Goal: Information Seeking & Learning: Learn about a topic

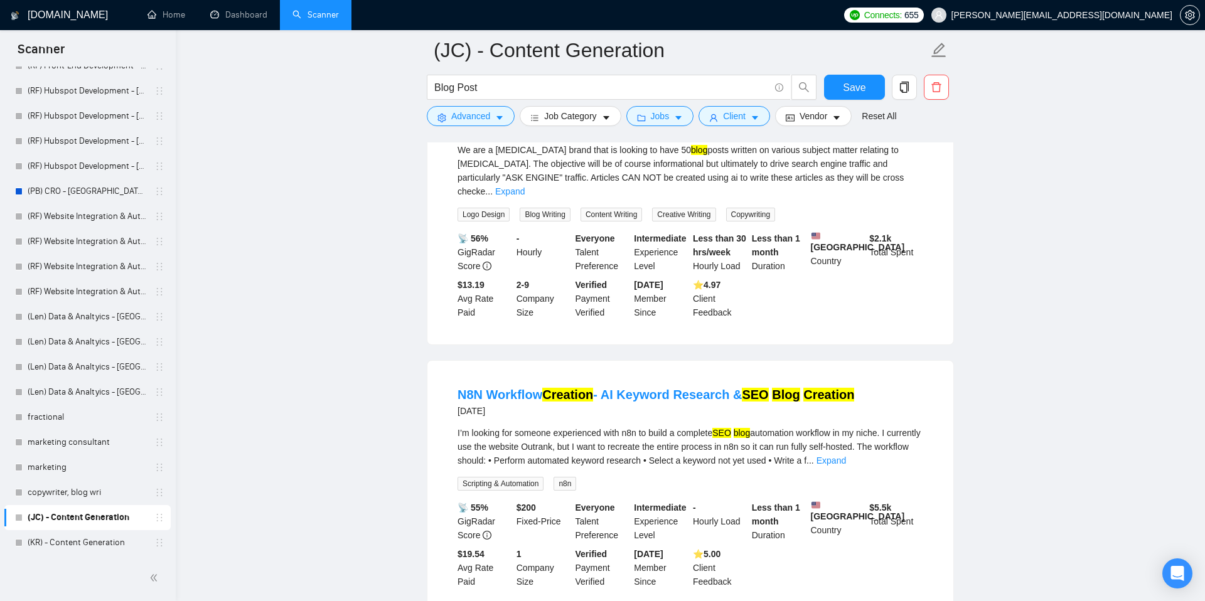
scroll to position [182, 0]
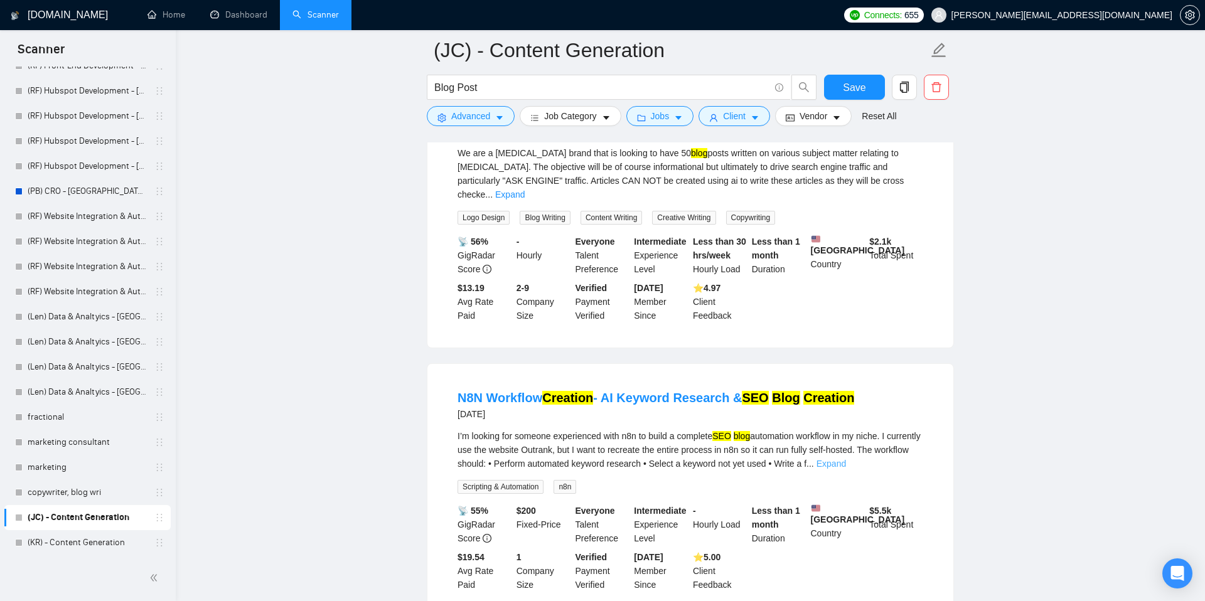
click at [846, 459] on link "Expand" at bounding box center [832, 464] width 30 height 10
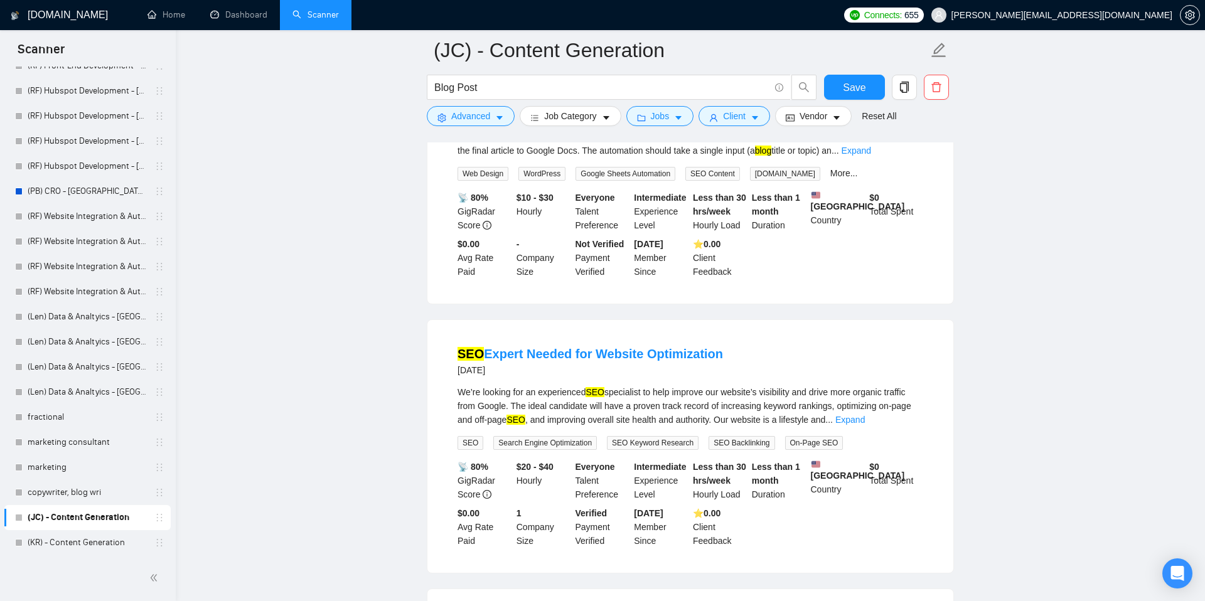
scroll to position [975, 0]
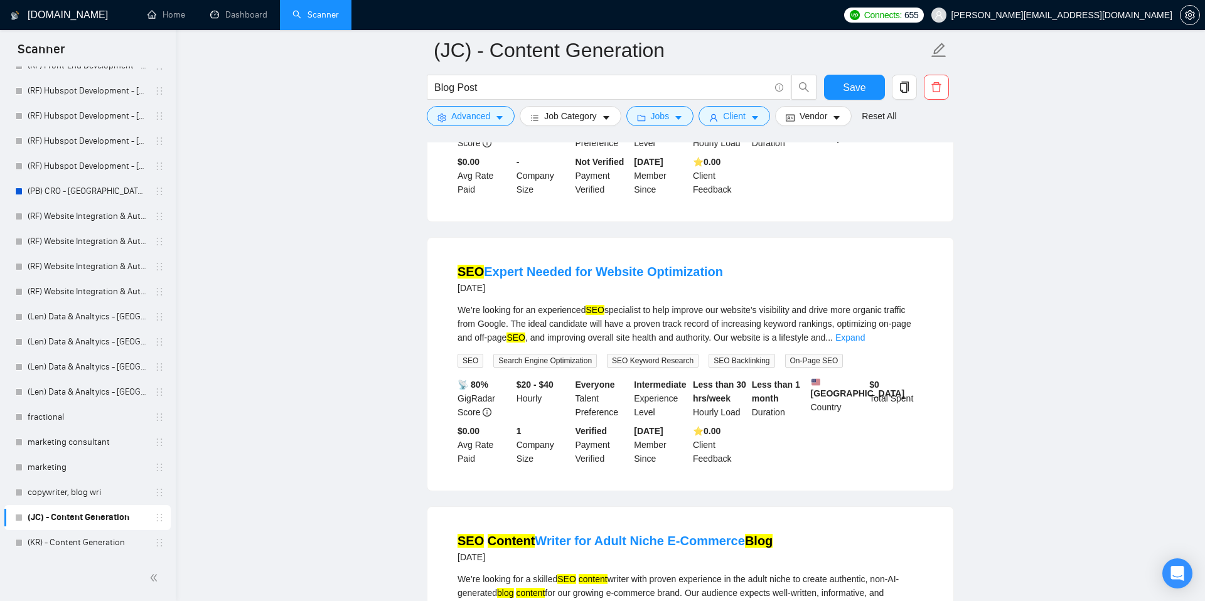
click at [983, 257] on main "(JC) - Content Generation Blog Post Save Advanced Job Category Jobs Client Vend…" at bounding box center [690, 613] width 989 height 3076
click at [82, 546] on link "(KR) - Content Generation" at bounding box center [87, 542] width 119 height 25
click at [844, 87] on span "Save" at bounding box center [854, 88] width 23 height 16
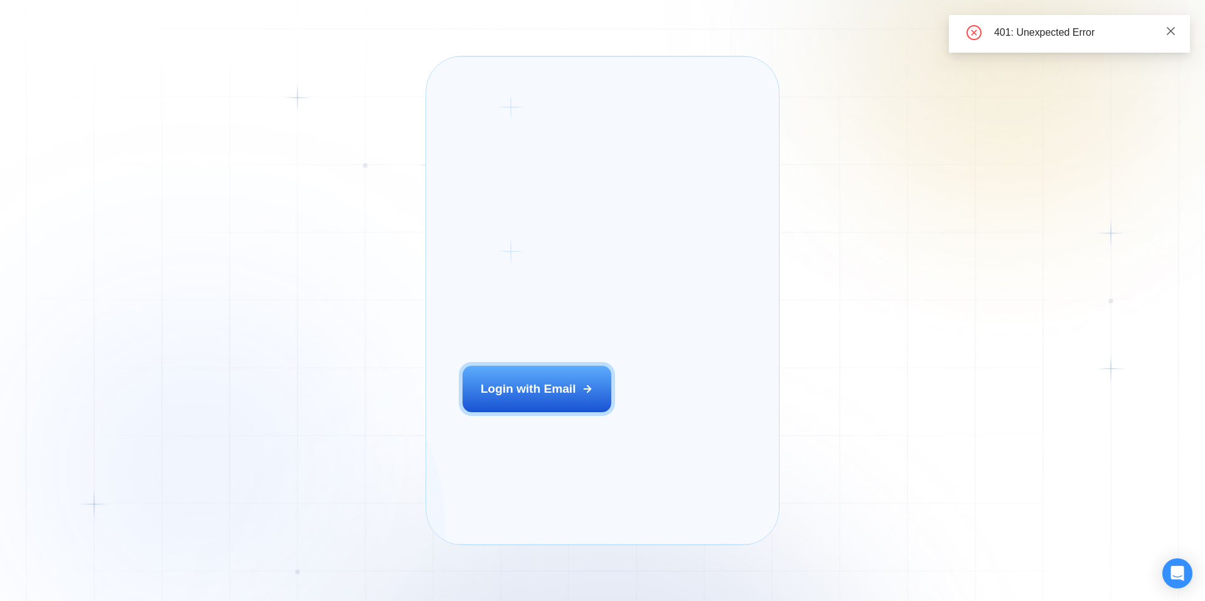
click at [1171, 33] on icon "close" at bounding box center [1171, 31] width 11 height 11
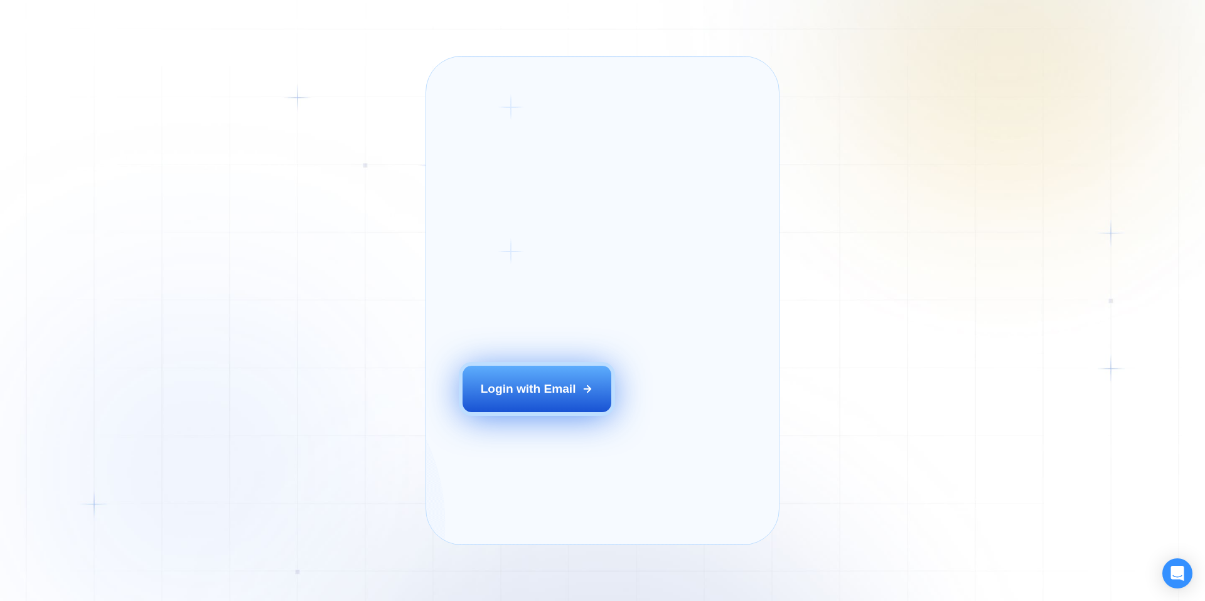
click at [575, 397] on div "Login with Email" at bounding box center [528, 389] width 95 height 16
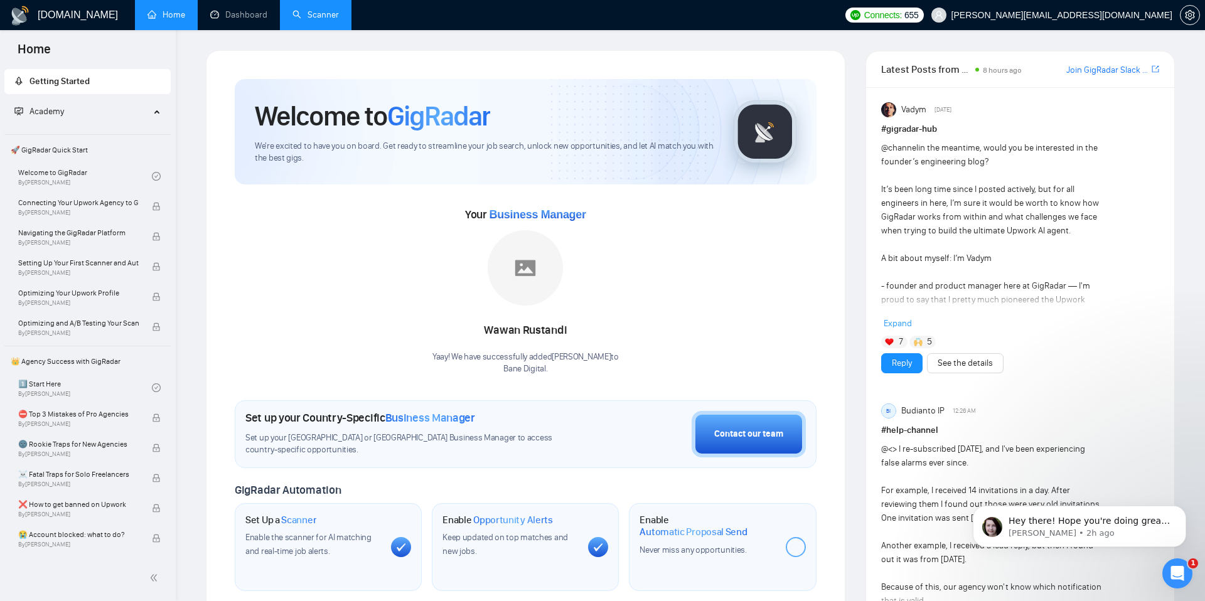
click at [339, 14] on link "Scanner" at bounding box center [316, 14] width 46 height 11
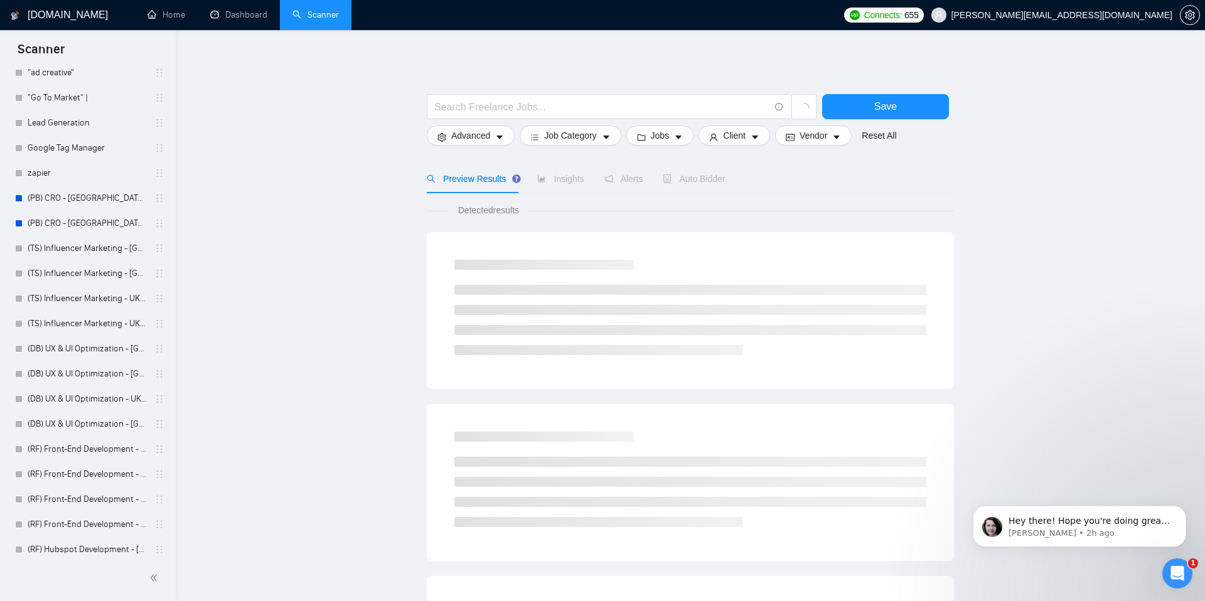
scroll to position [1507, 0]
click at [94, 512] on link "(JC) - Content Generation" at bounding box center [87, 517] width 119 height 25
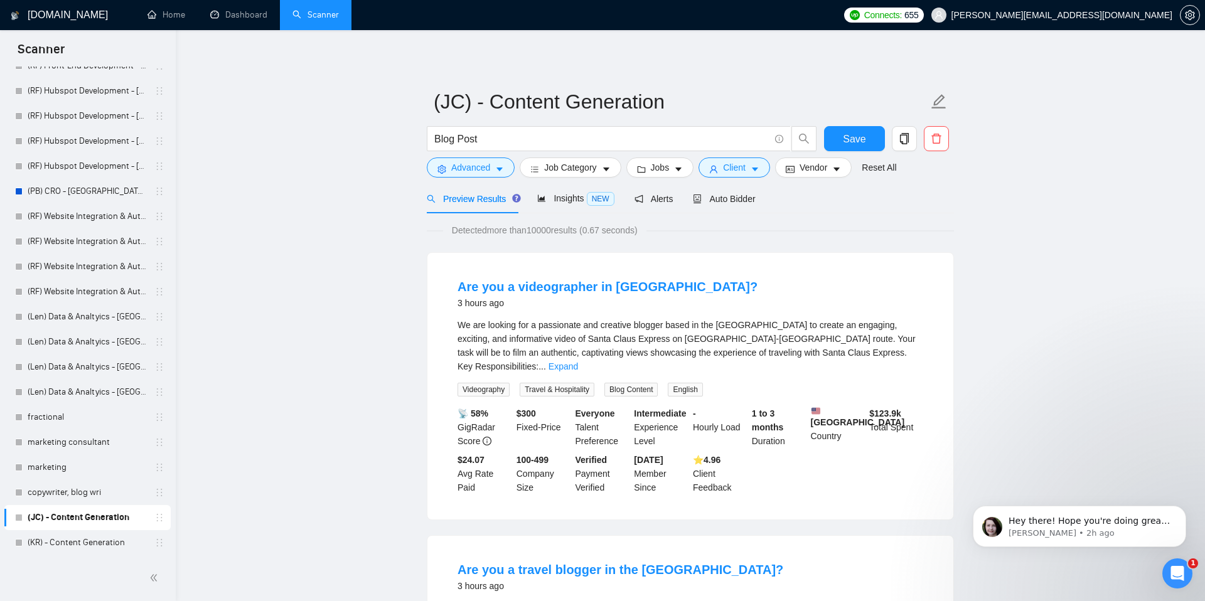
click at [740, 270] on li "Are you a videographer in [GEOGRAPHIC_DATA]? 3 hours ago We are looking for a p…" at bounding box center [691, 386] width 496 height 237
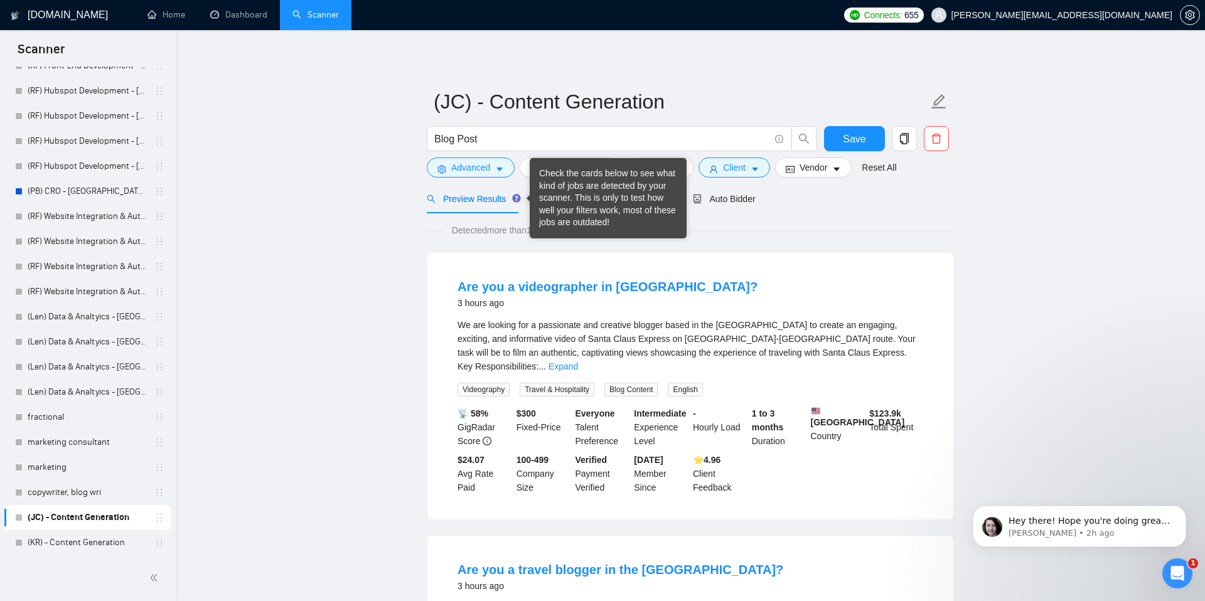
click at [825, 225] on div "Detected more than 10000 results (0.67 seconds)" at bounding box center [690, 230] width 527 height 14
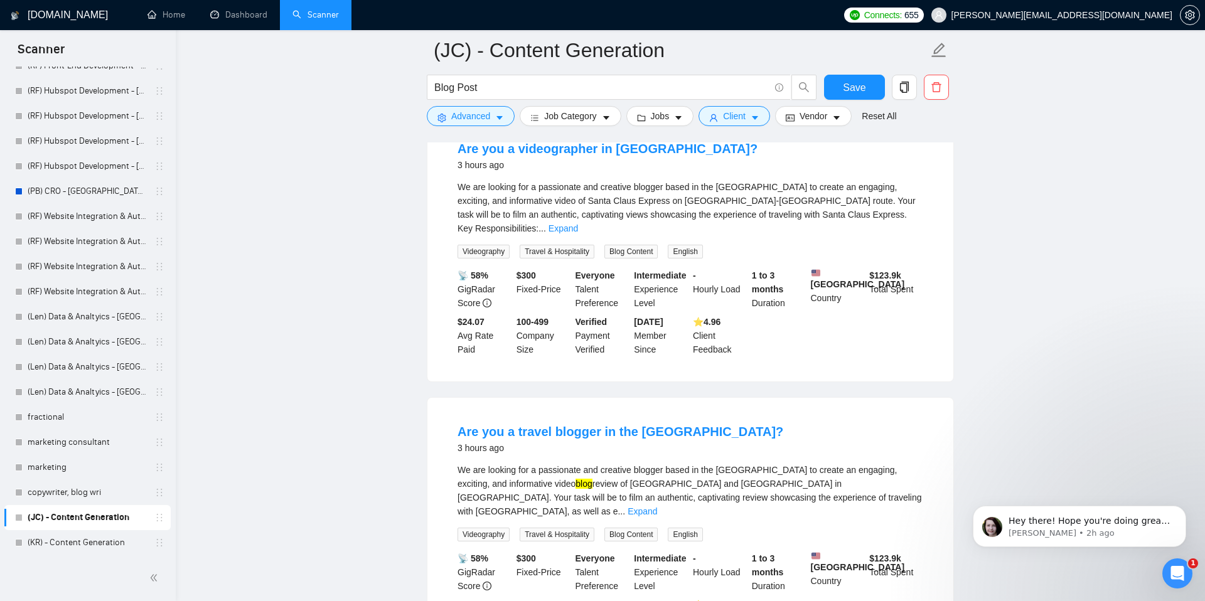
scroll to position [133, 0]
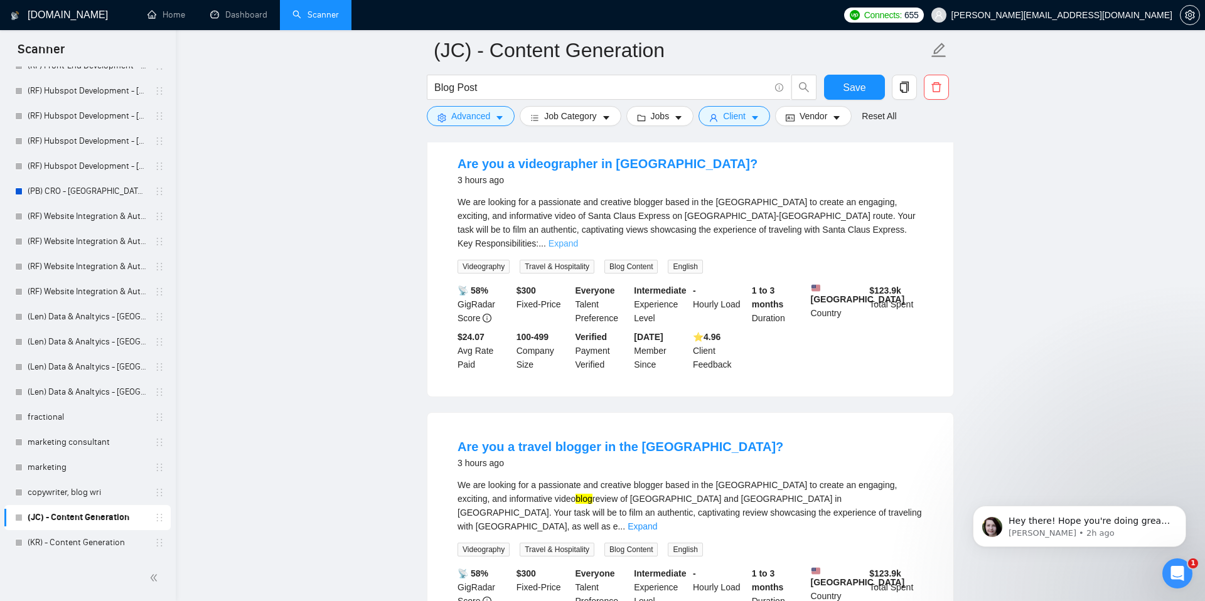
click at [578, 239] on link "Expand" at bounding box center [564, 244] width 30 height 10
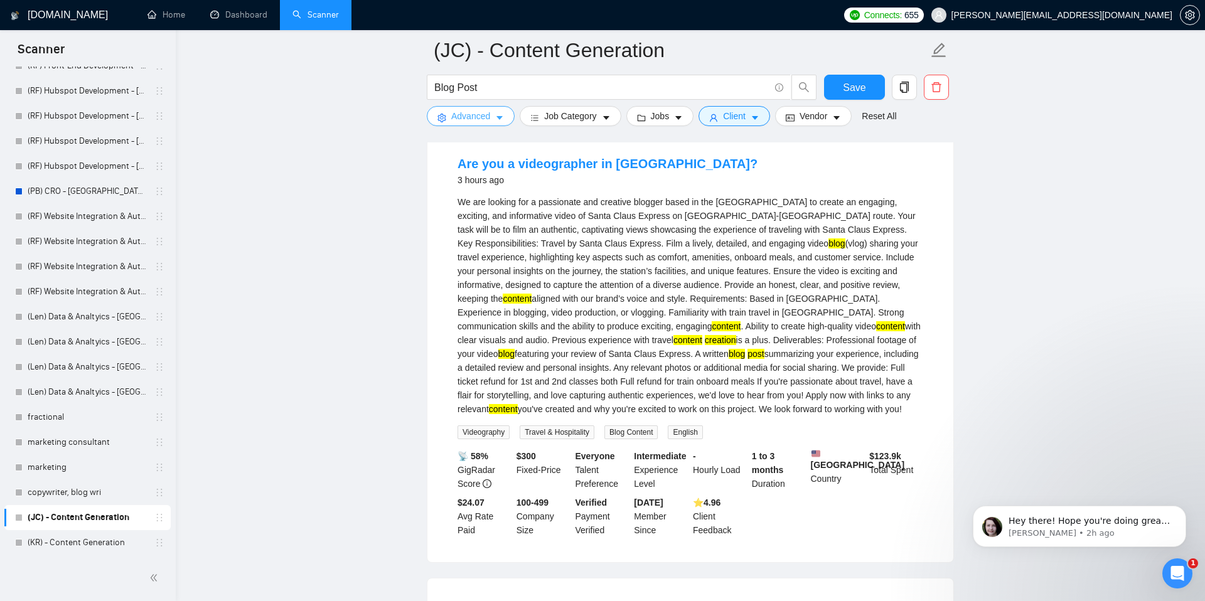
click at [503, 116] on icon "caret-down" at bounding box center [499, 118] width 9 height 9
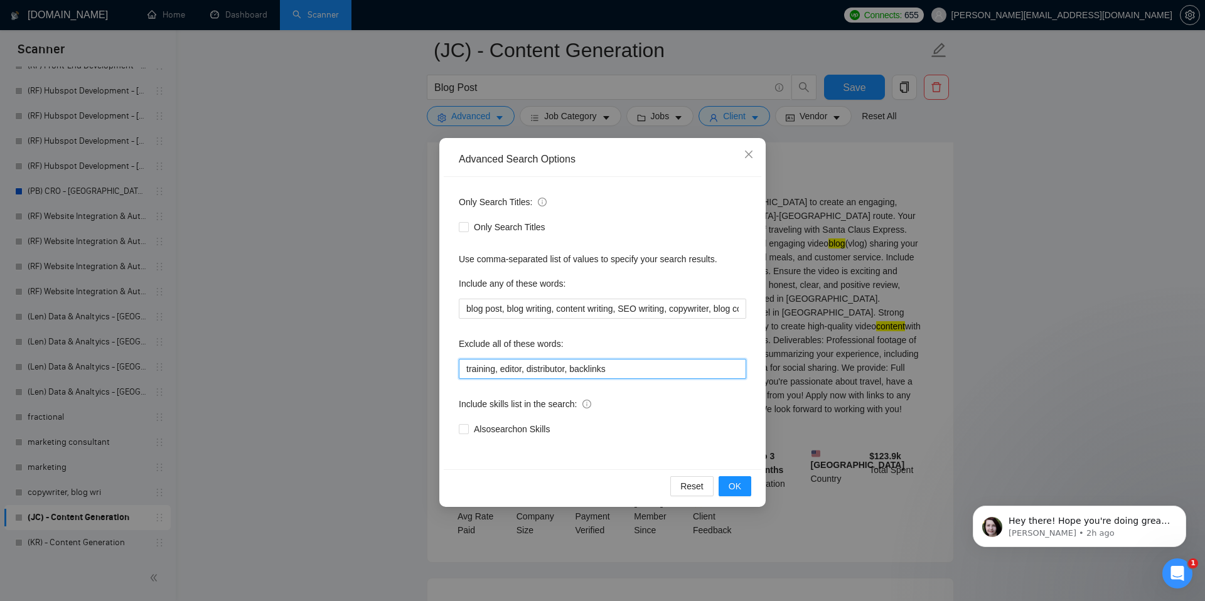
click at [628, 368] on input "training, editor, distributor, backlinks" at bounding box center [603, 369] width 288 height 20
click at [630, 346] on div "Exclude all of these words:" at bounding box center [603, 346] width 288 height 25
click at [79, 546] on div "Advanced Search Options Only Search Titles: Only Search Titles Use comma-separa…" at bounding box center [602, 300] width 1205 height 601
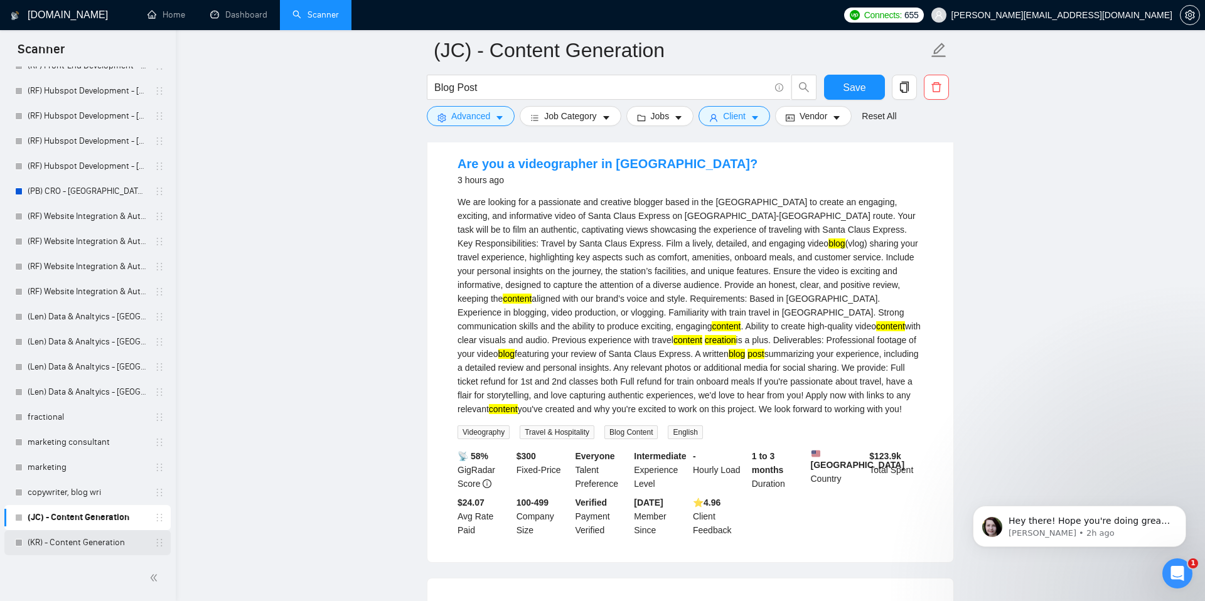
click at [89, 541] on link "(KR) - Content Generation" at bounding box center [87, 542] width 119 height 25
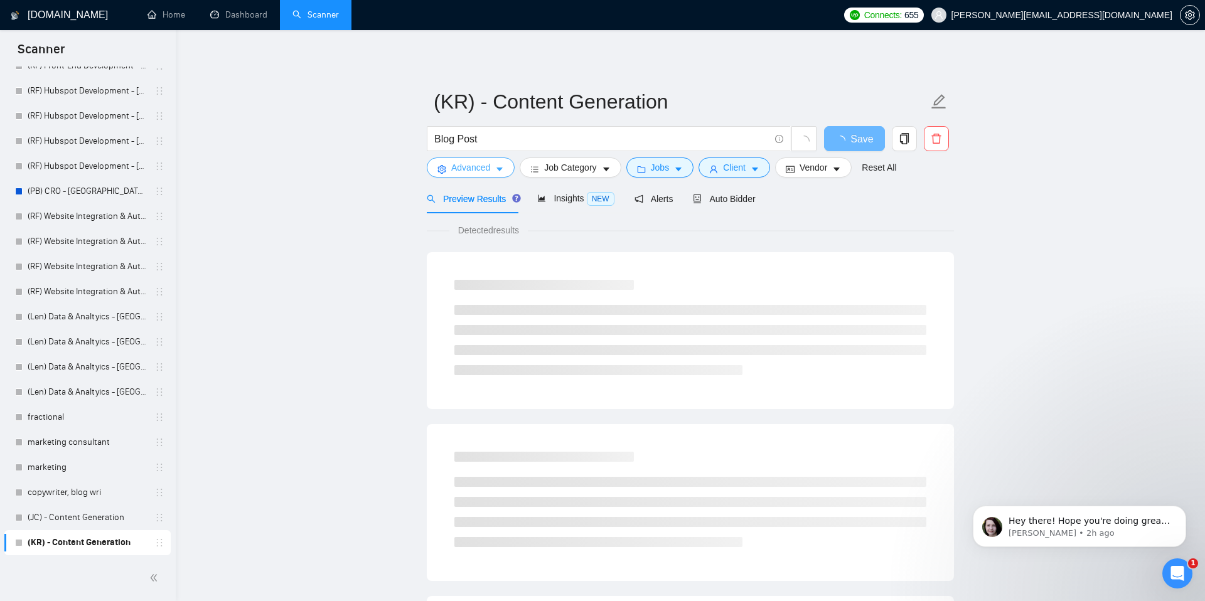
click at [500, 171] on icon "caret-down" at bounding box center [499, 169] width 9 height 9
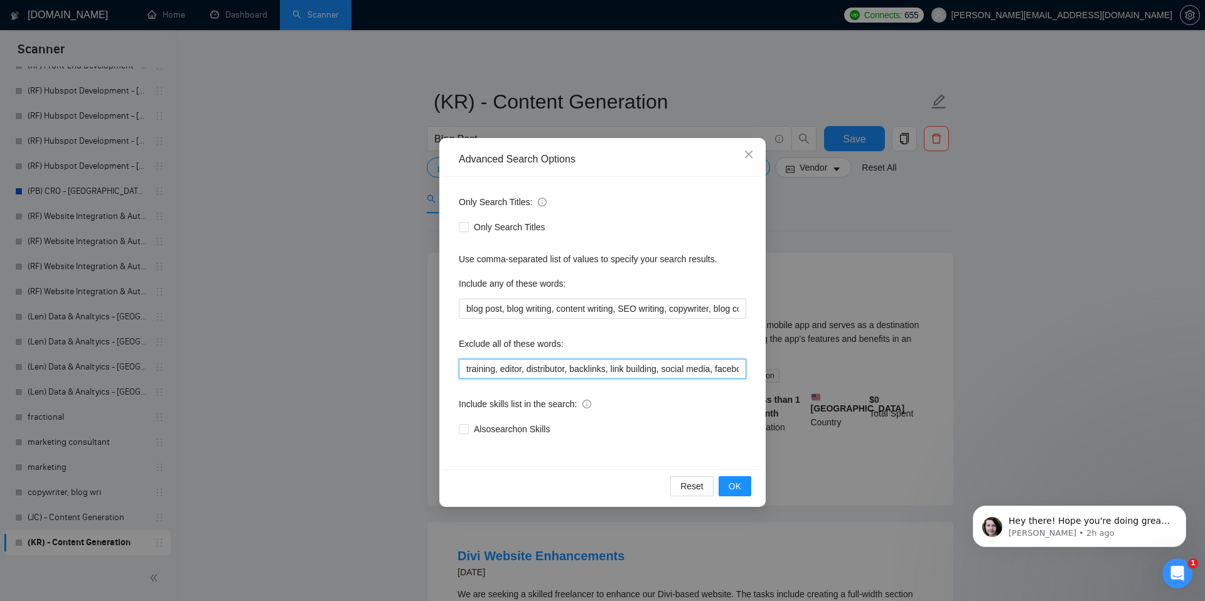
click at [596, 373] on input "training, editor, distributor, backlinks, link building, social media, facebook…" at bounding box center [603, 369] width 288 height 20
click at [77, 519] on div "Advanced Search Options Only Search Titles: Only Search Titles Use comma-separa…" at bounding box center [602, 300] width 1205 height 601
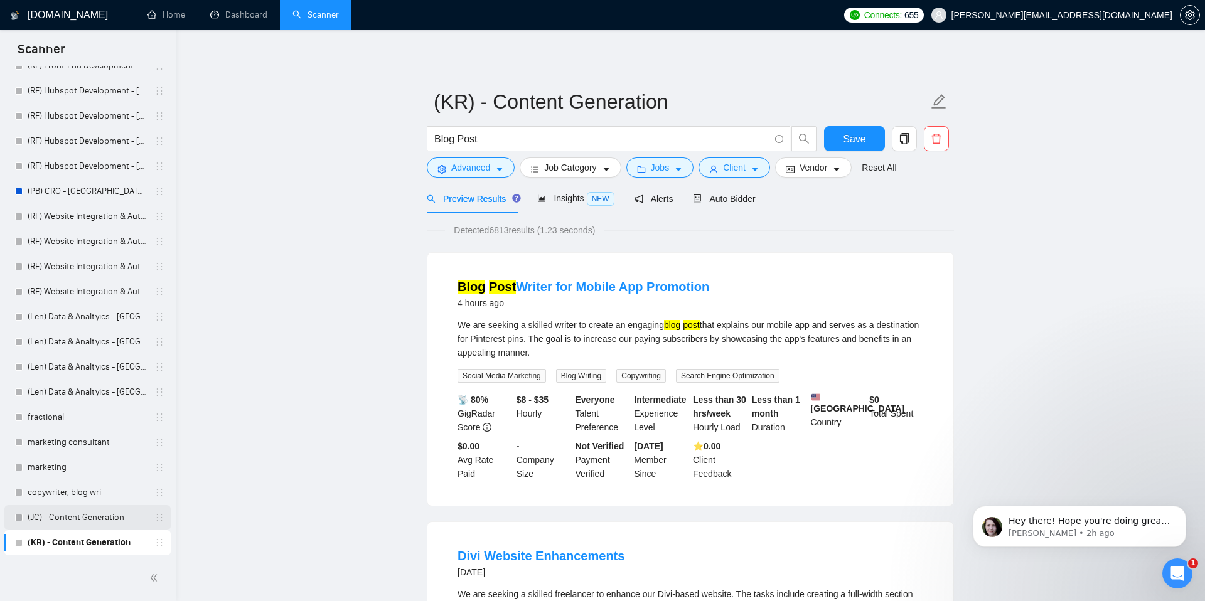
click at [96, 518] on link "(JC) - Content Generation" at bounding box center [87, 517] width 119 height 25
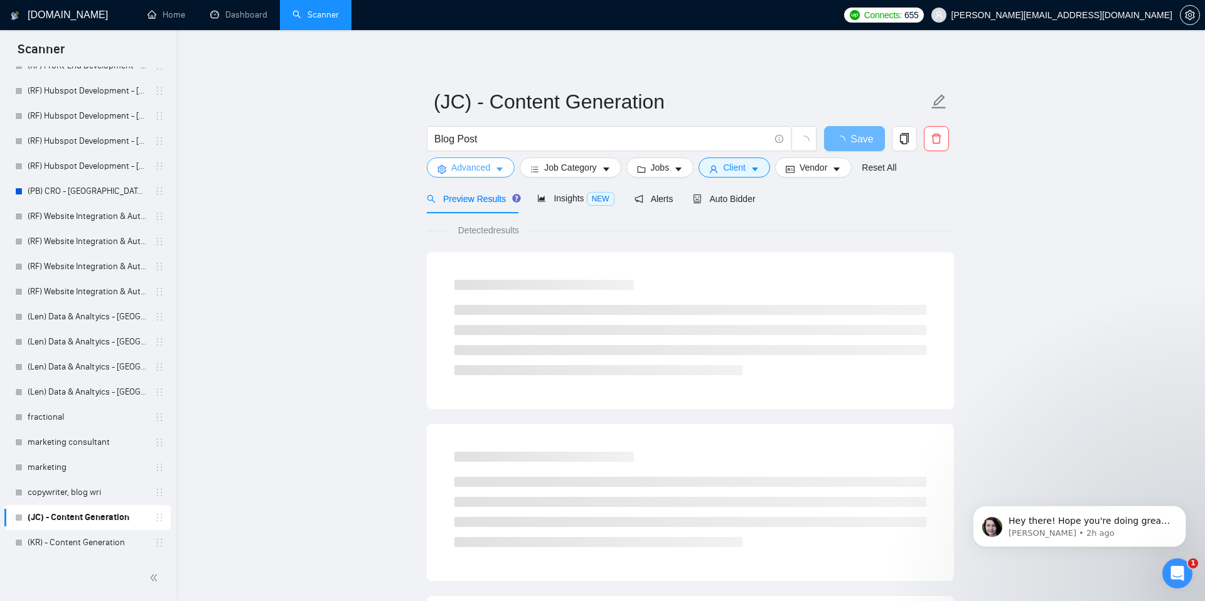
click at [493, 173] on button "Advanced" at bounding box center [471, 168] width 88 height 20
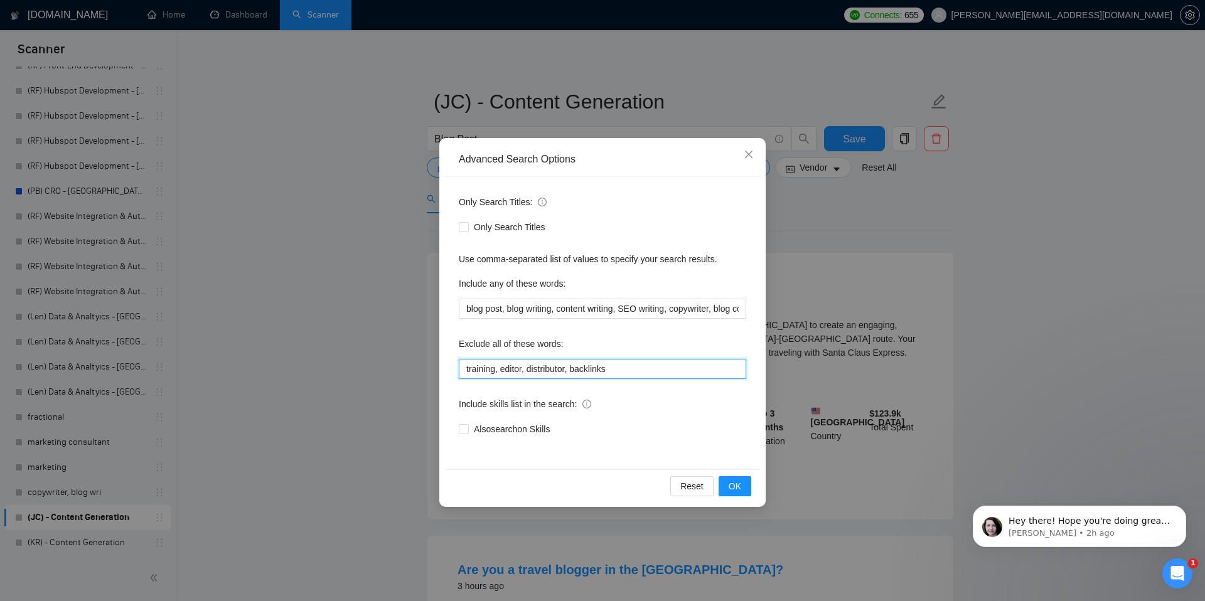
click at [576, 375] on input "training, editor, distributor, backlinks" at bounding box center [603, 369] width 288 height 20
paste input ", link building, social media, facebook, linkedin, design"
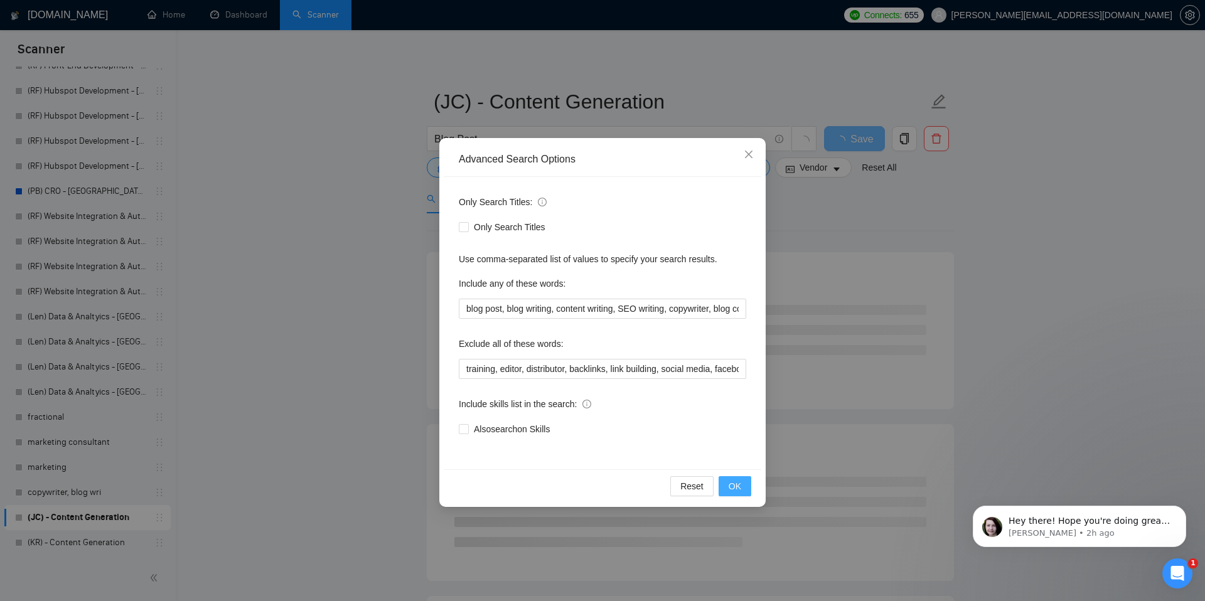
click at [739, 489] on span "OK" at bounding box center [735, 487] width 13 height 14
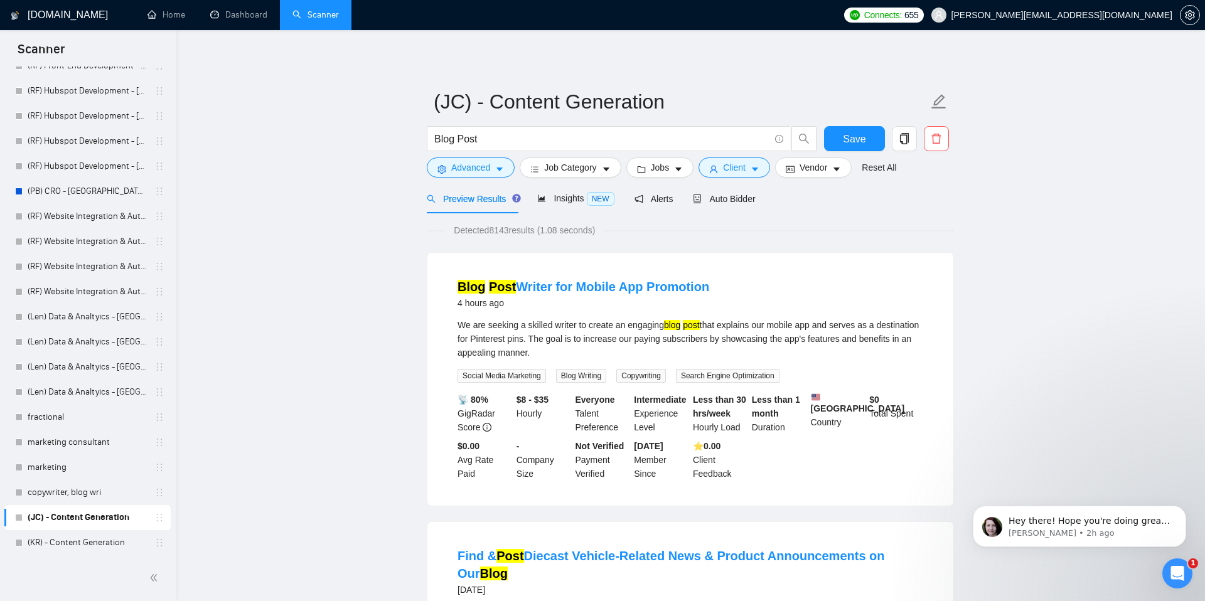
click at [757, 269] on li "Blog Post Writer for Mobile App Promotion 4 hours ago We are seeking a skilled …" at bounding box center [691, 379] width 496 height 223
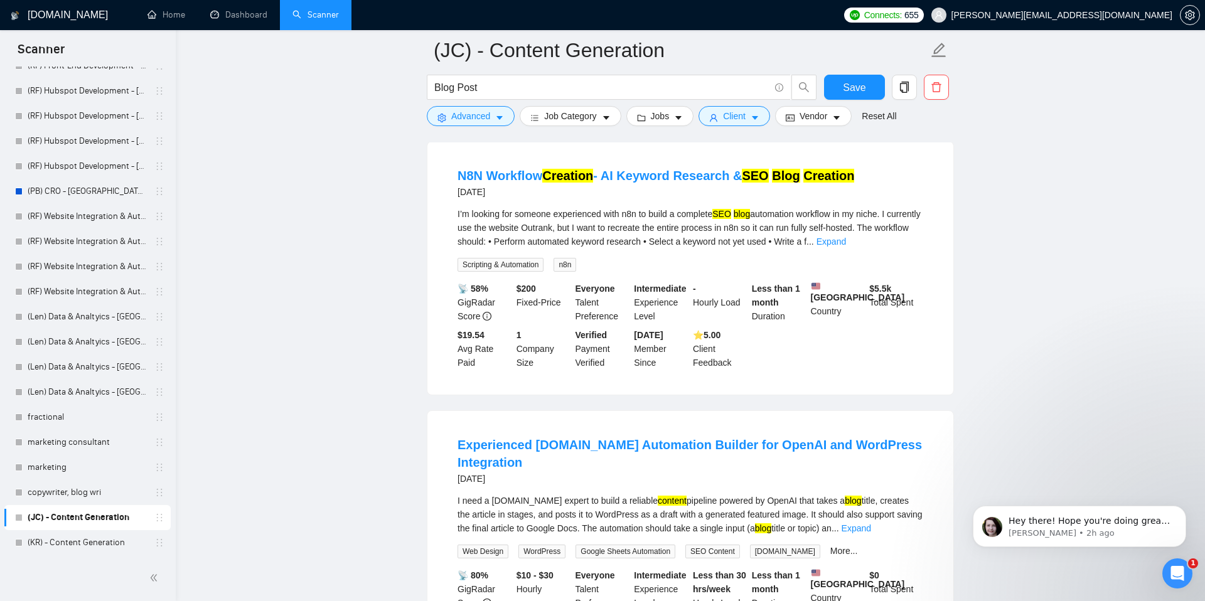
scroll to position [2051, 0]
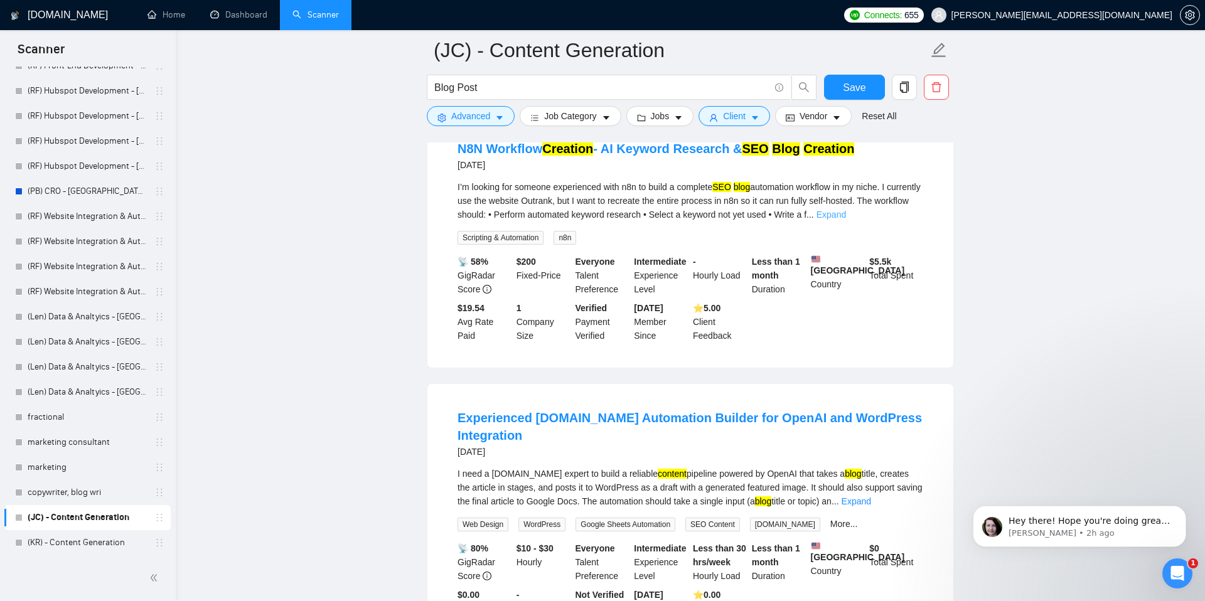
click at [846, 220] on link "Expand" at bounding box center [832, 215] width 30 height 10
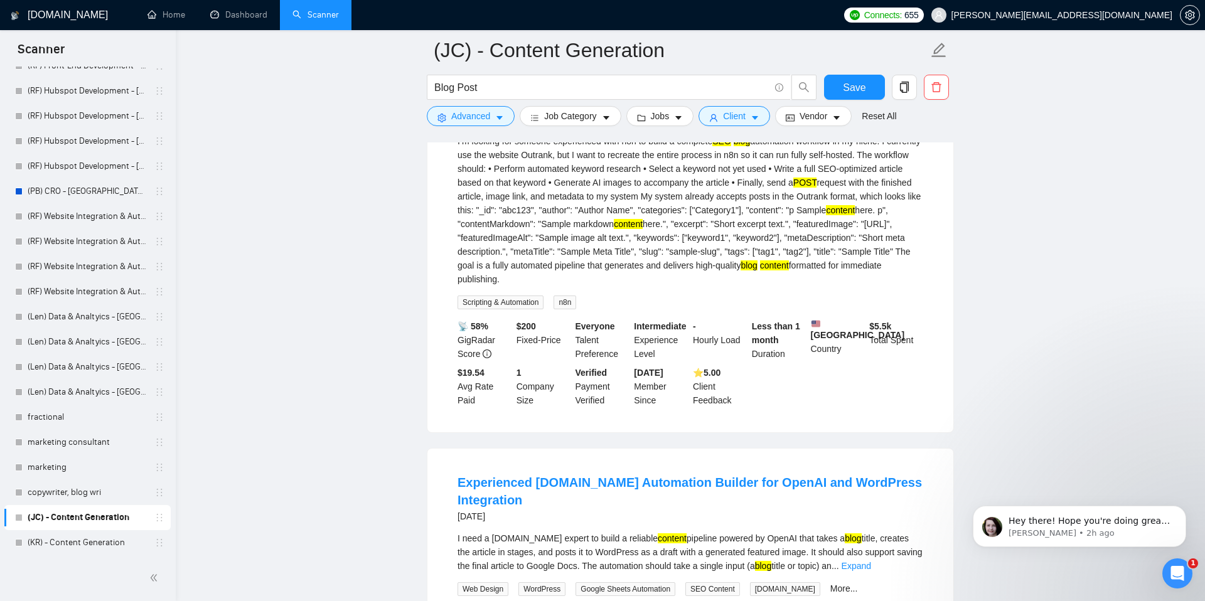
scroll to position [1946, 0]
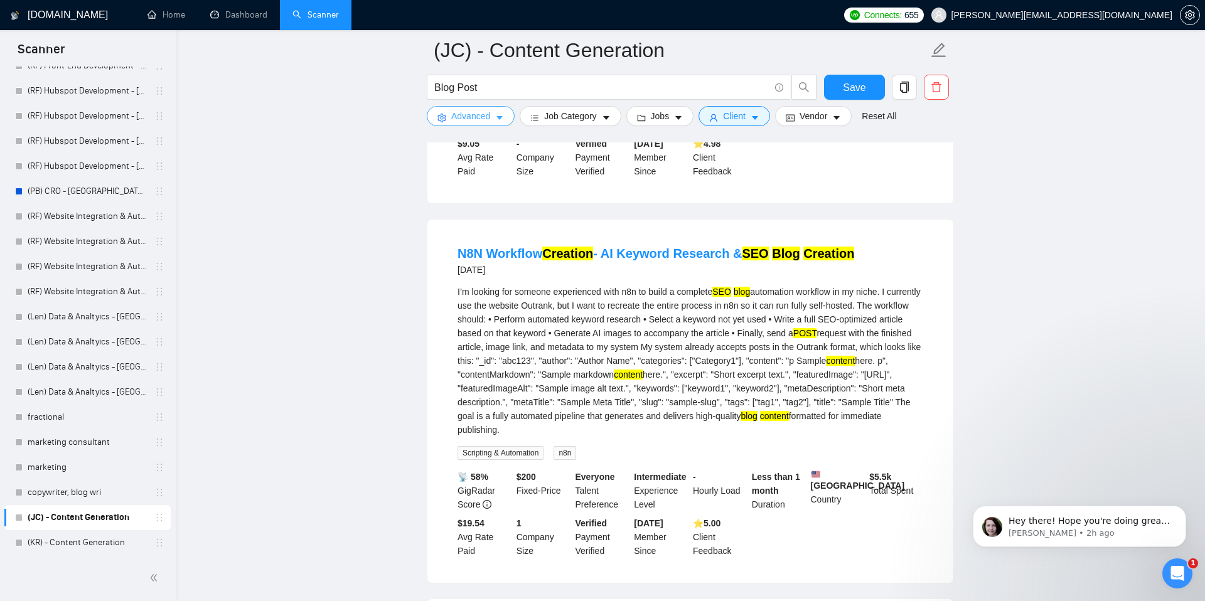
click at [498, 117] on icon "caret-down" at bounding box center [500, 119] width 6 height 4
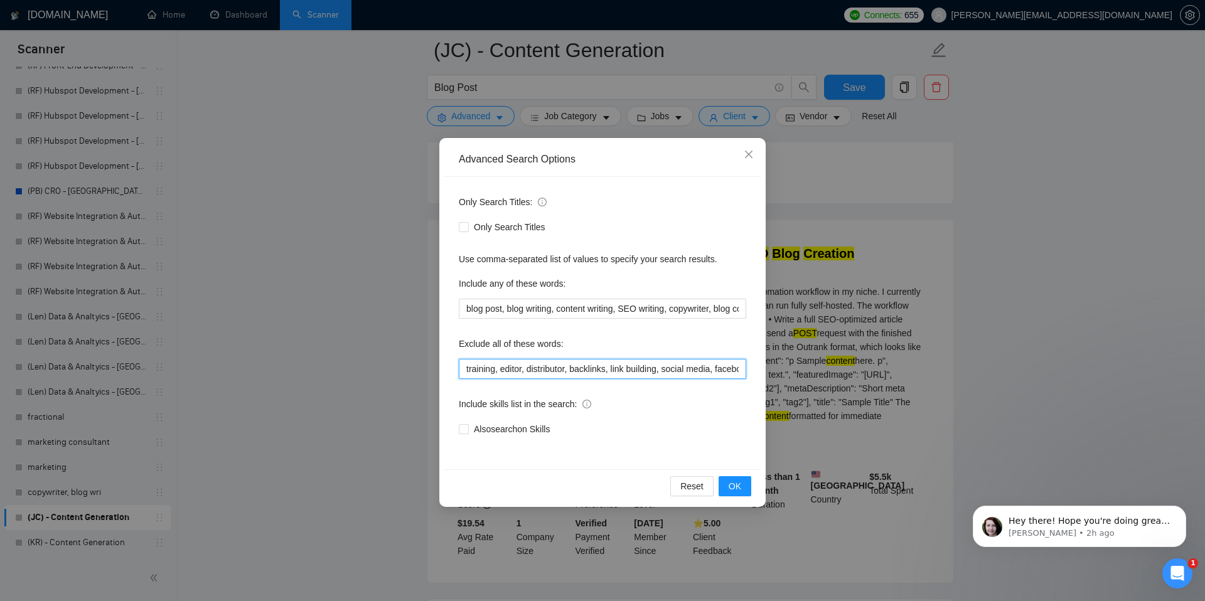
click at [716, 366] on input "training, editor, distributor, backlinks, link building, social media, facebook…" at bounding box center [603, 369] width 288 height 20
drag, startPoint x: 727, startPoint y: 370, endPoint x: 815, endPoint y: 366, distance: 88.0
click at [815, 366] on div "Advanced Search Options Only Search Titles: Only Search Titles Use comma-separa…" at bounding box center [602, 300] width 1205 height 601
click at [743, 369] on input "training, editor, distributor, backlinks, link building, social media, facebook…" at bounding box center [603, 369] width 288 height 20
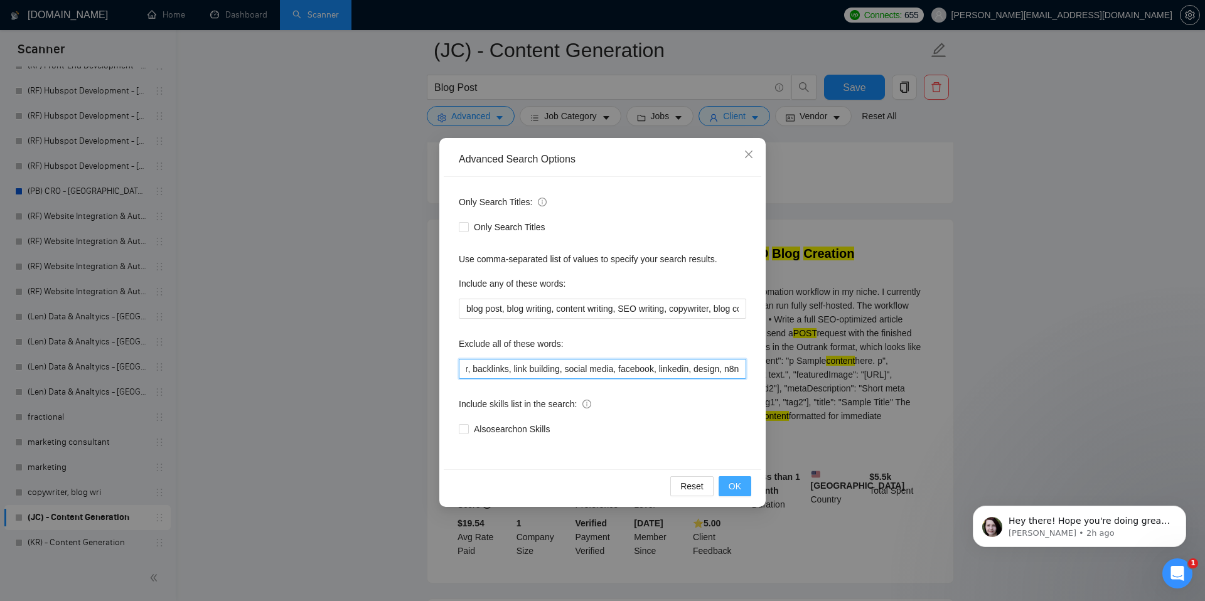
scroll to position [1493, 0]
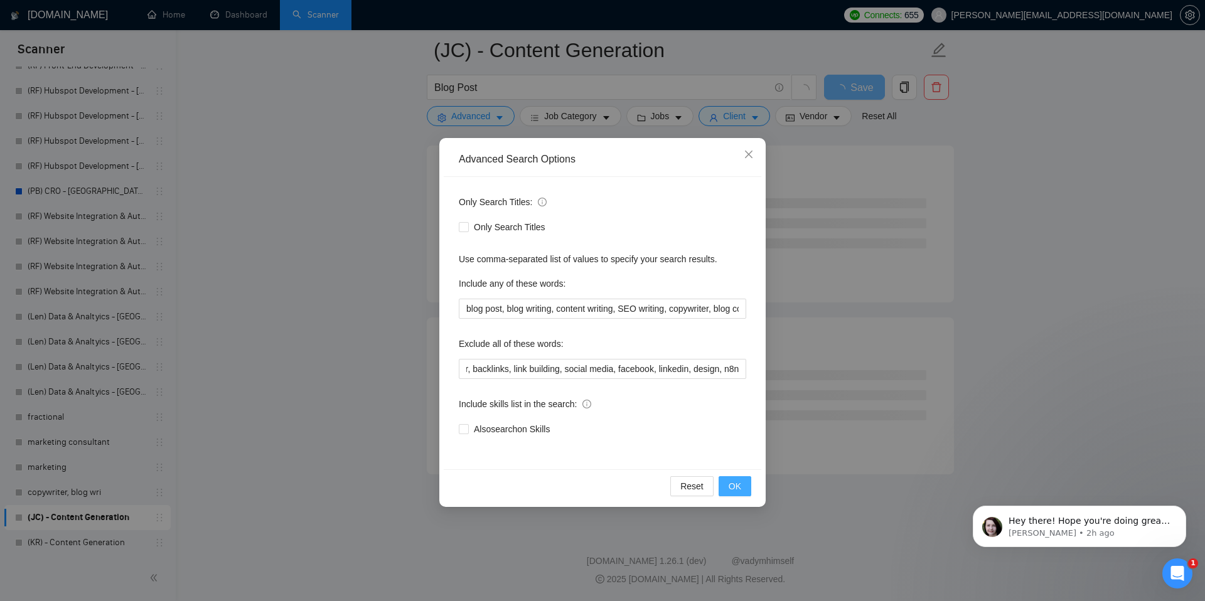
click at [738, 486] on span "OK" at bounding box center [735, 487] width 13 height 14
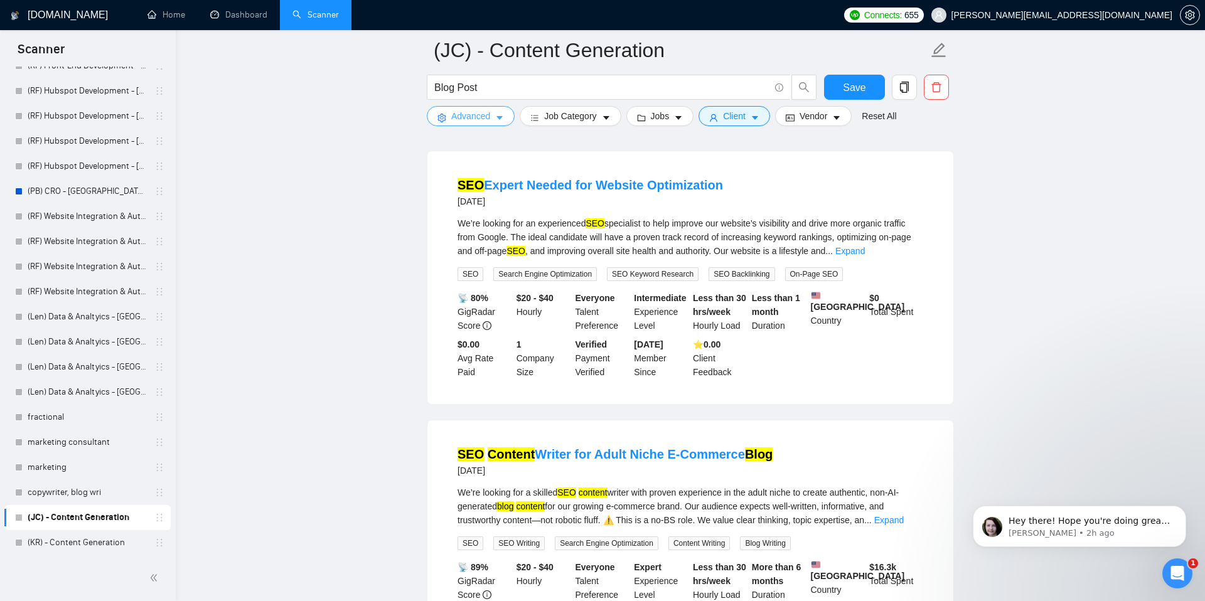
scroll to position [2580, 0]
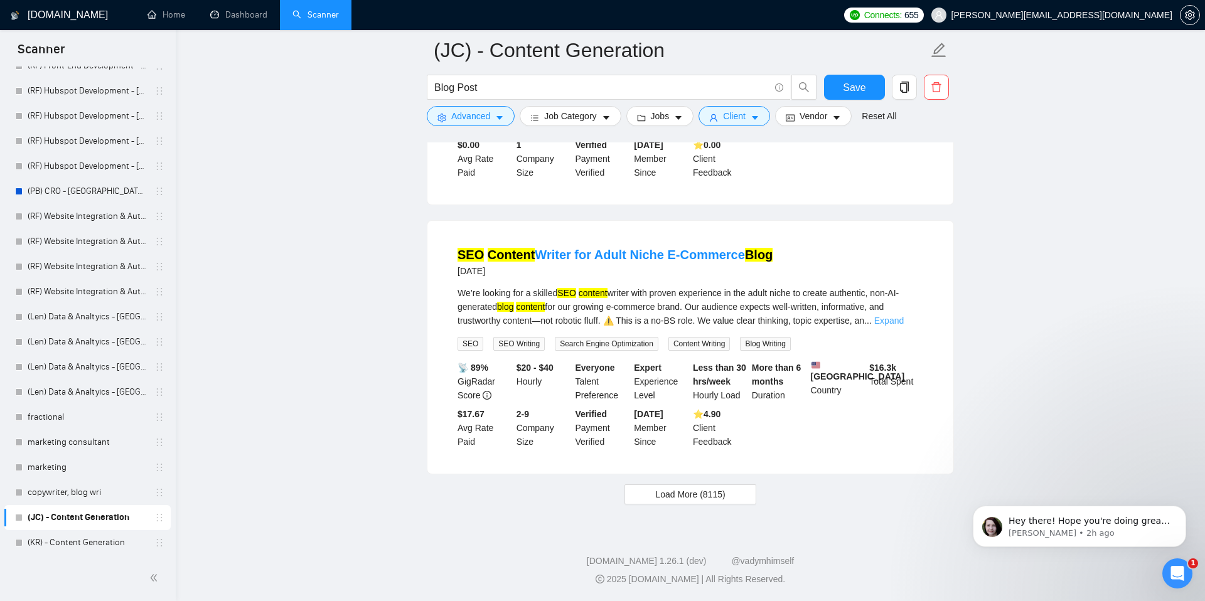
click at [903, 316] on link "Expand" at bounding box center [890, 321] width 30 height 10
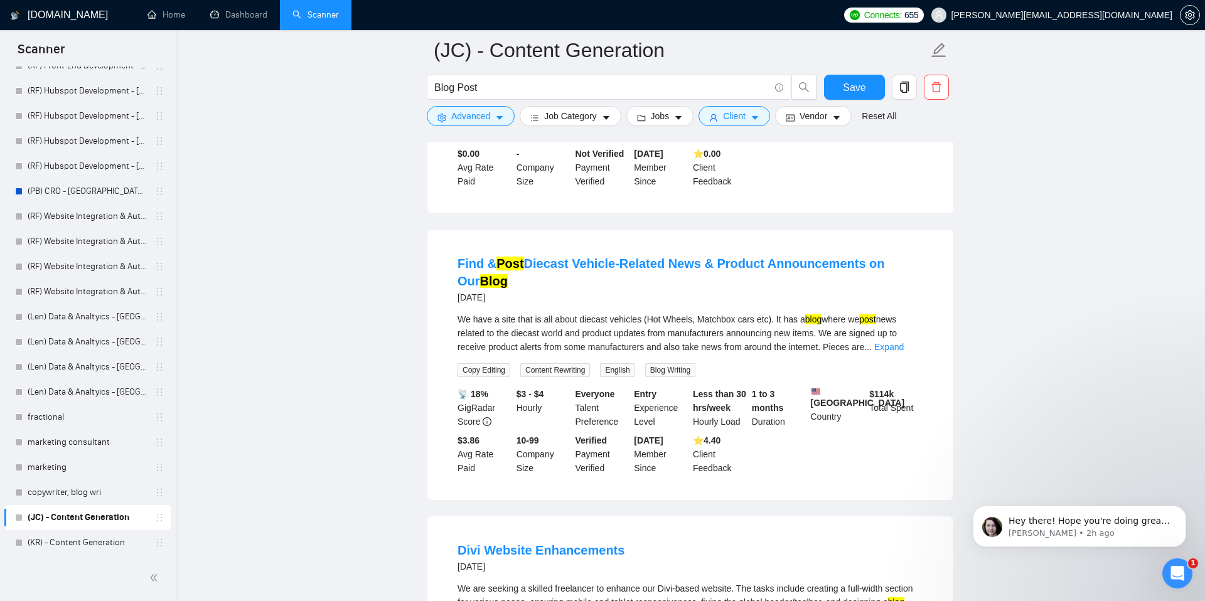
scroll to position [0, 0]
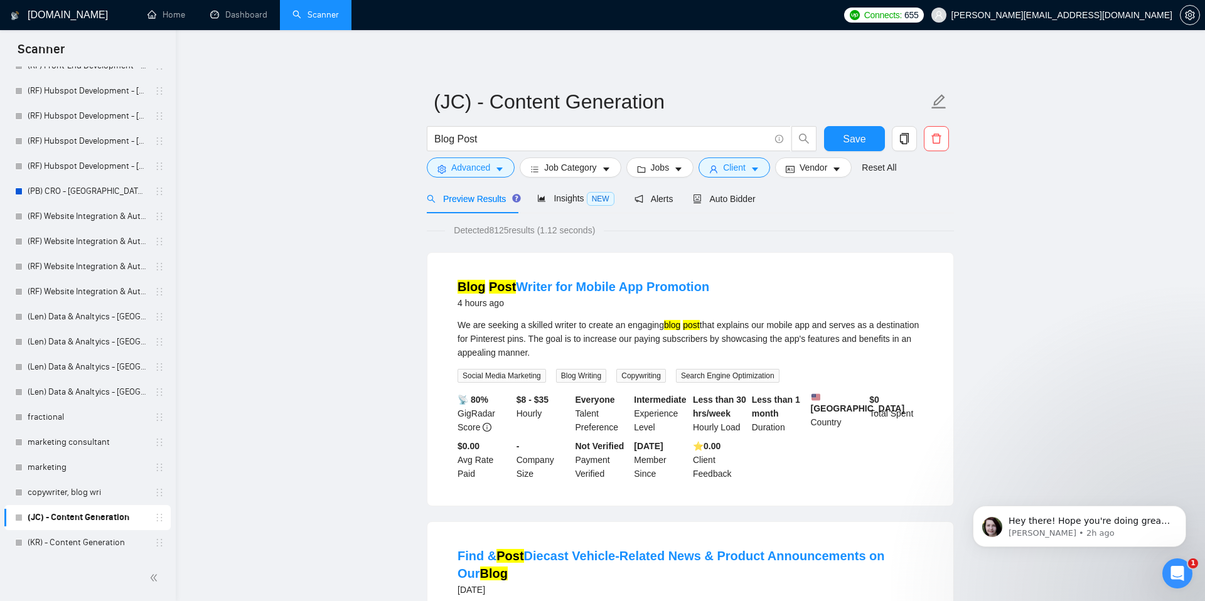
click at [789, 230] on div "Detected 8125 results (1.12 seconds)" at bounding box center [690, 230] width 527 height 14
click at [490, 163] on span "Advanced" at bounding box center [470, 168] width 39 height 14
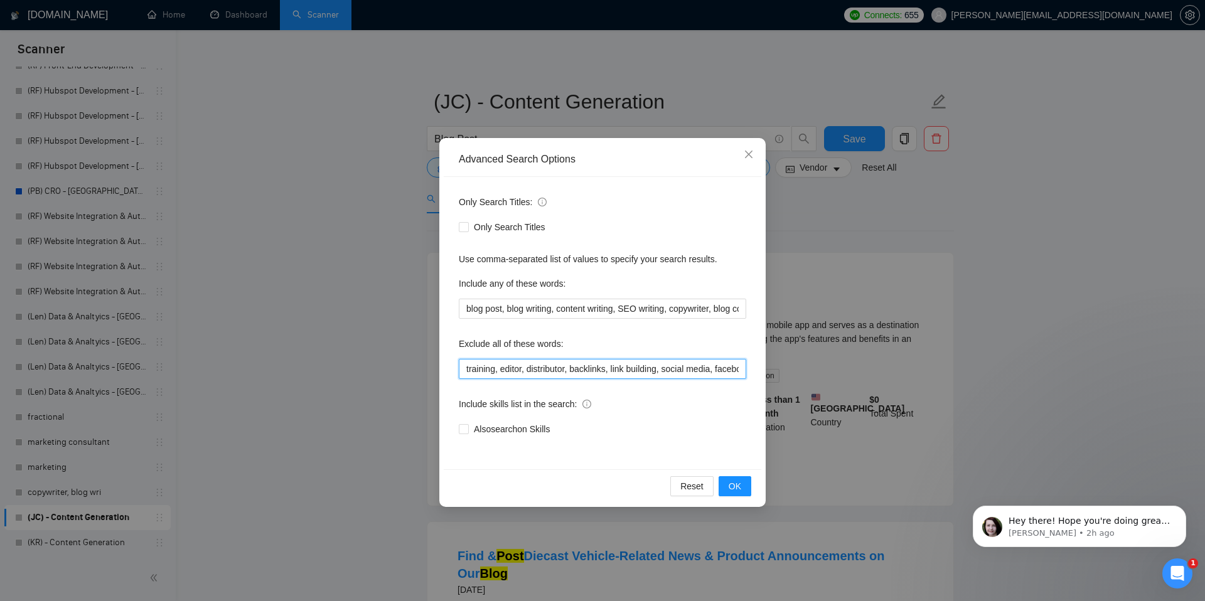
scroll to position [0, 115]
drag, startPoint x: 733, startPoint y: 369, endPoint x: 778, endPoint y: 369, distance: 45.2
click at [778, 369] on div "Advanced Search Options Only Search Titles: Only Search Titles Use comma-separa…" at bounding box center [602, 300] width 1205 height 601
click at [743, 369] on input "training, editor, distributor, backlinks, link building, social media, facebook…" at bounding box center [603, 369] width 288 height 20
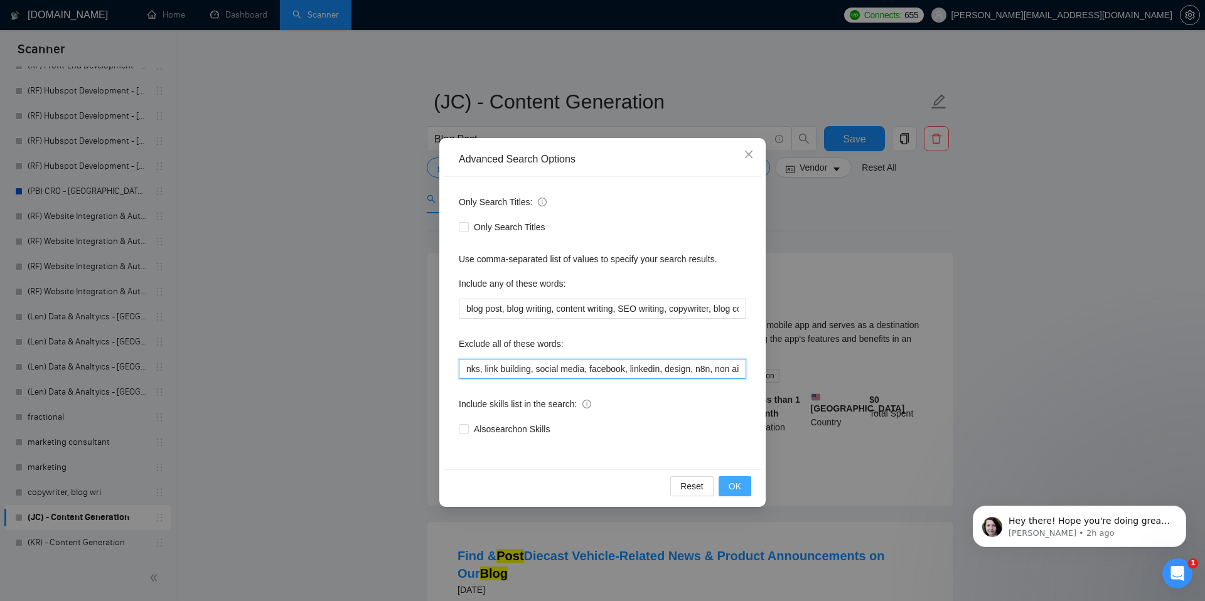
type input "training, editor, distributor, backlinks, link building, social media, facebook…"
click at [741, 486] on button "OK" at bounding box center [735, 486] width 33 height 20
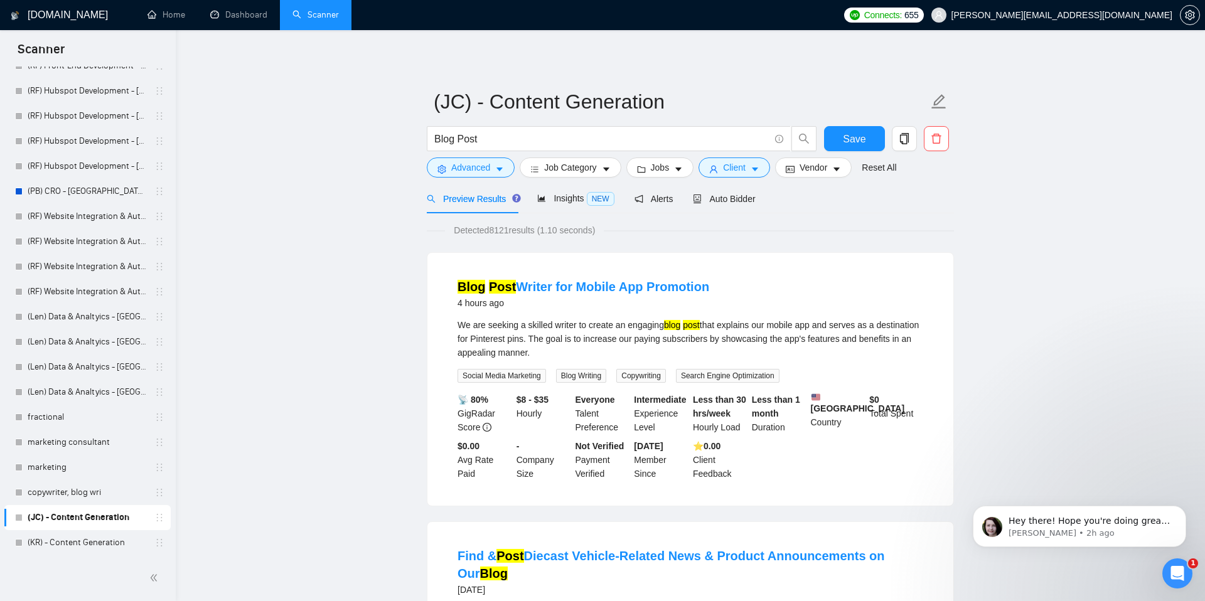
click at [553, 198] on span "Insights NEW" at bounding box center [575, 198] width 77 height 10
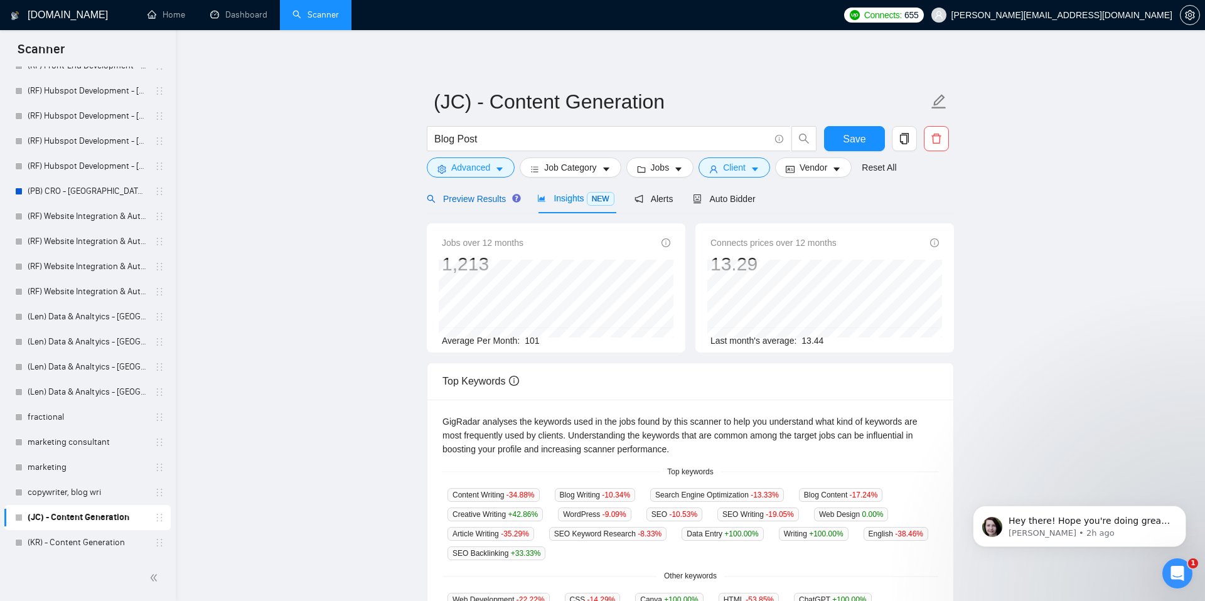
click at [492, 197] on span "Preview Results" at bounding box center [472, 199] width 90 height 10
